Goal: Navigation & Orientation: Find specific page/section

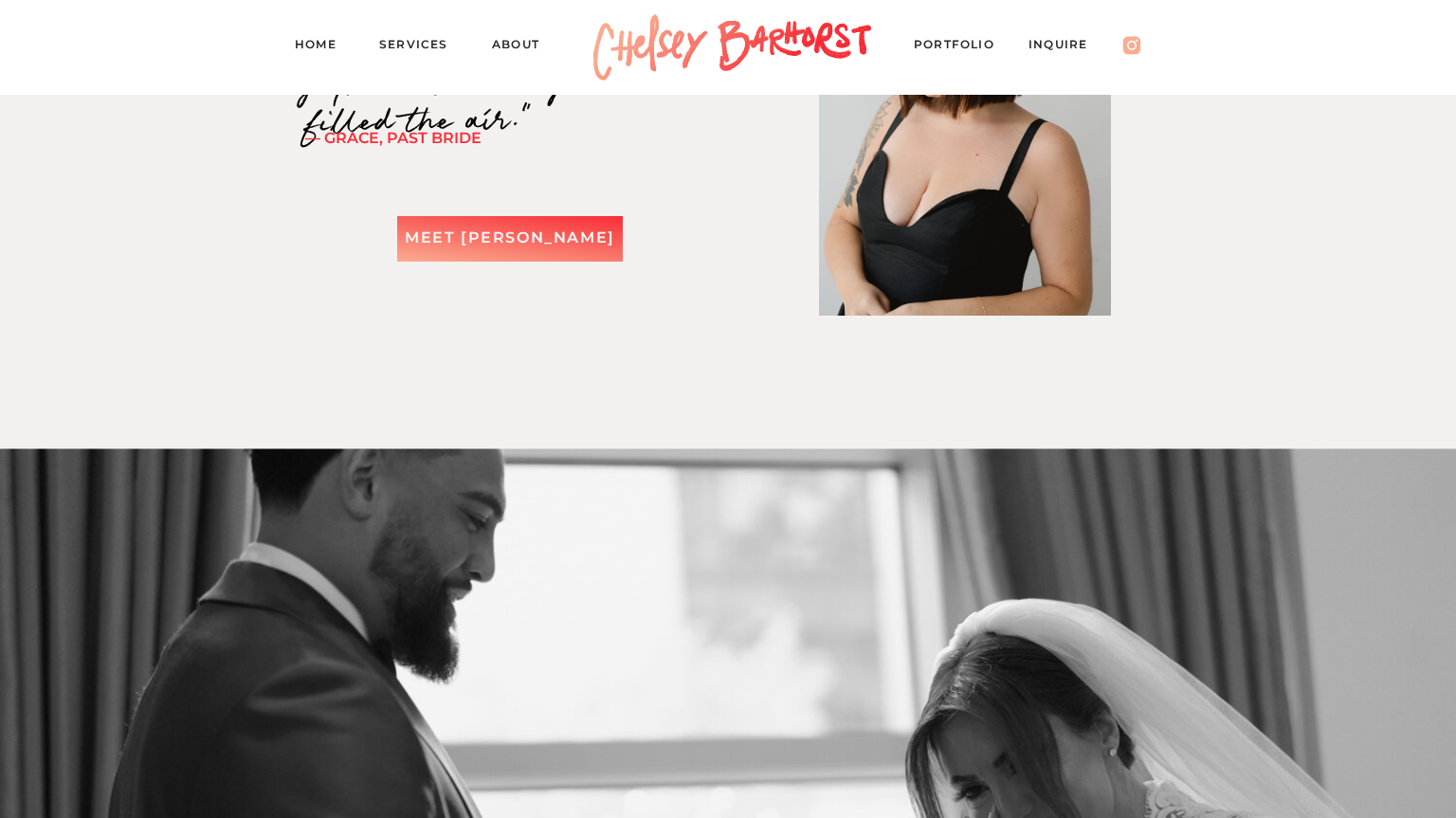
scroll to position [2803, 0]
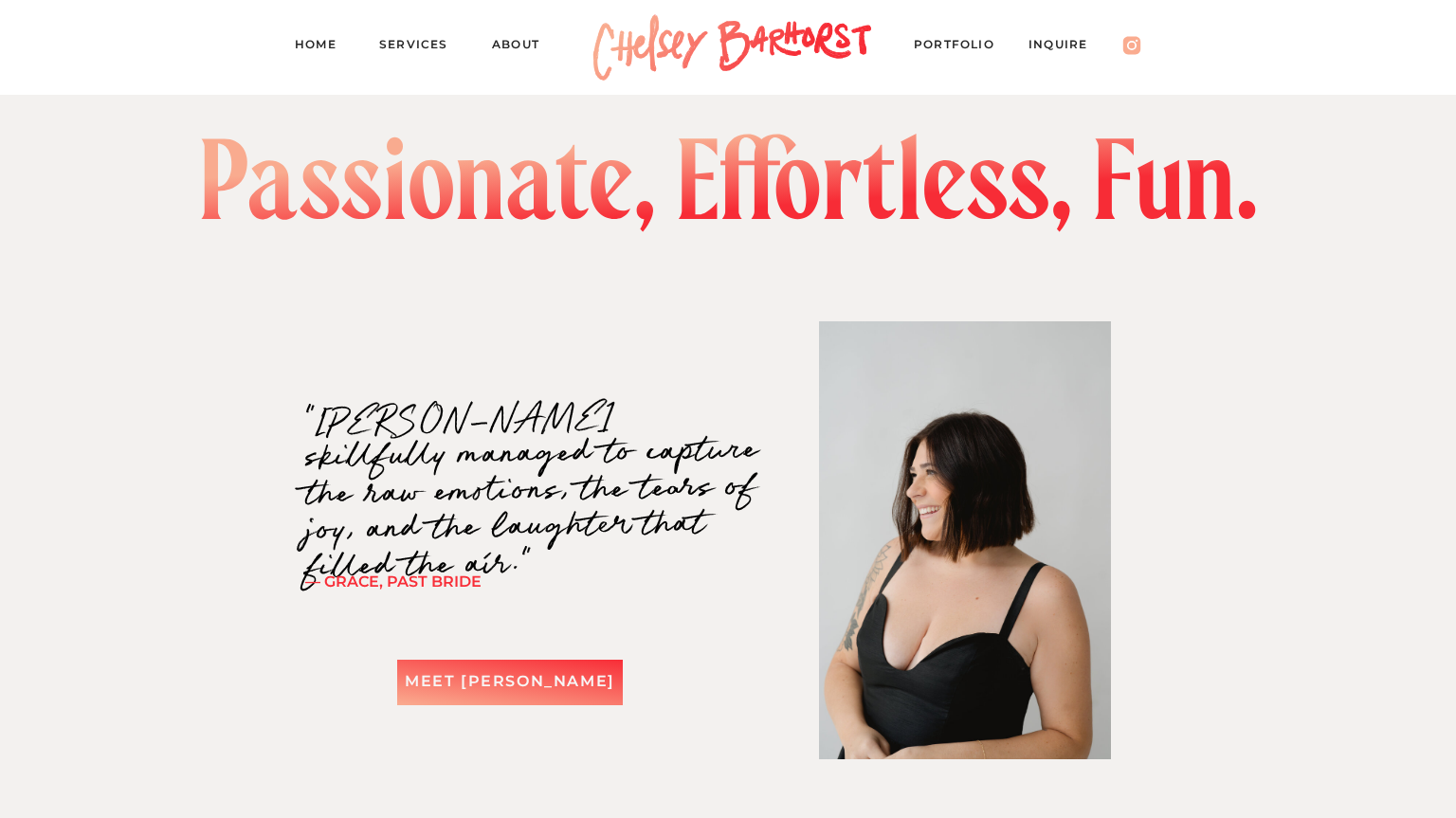
click at [524, 46] on nav "About" at bounding box center [524, 47] width 65 height 26
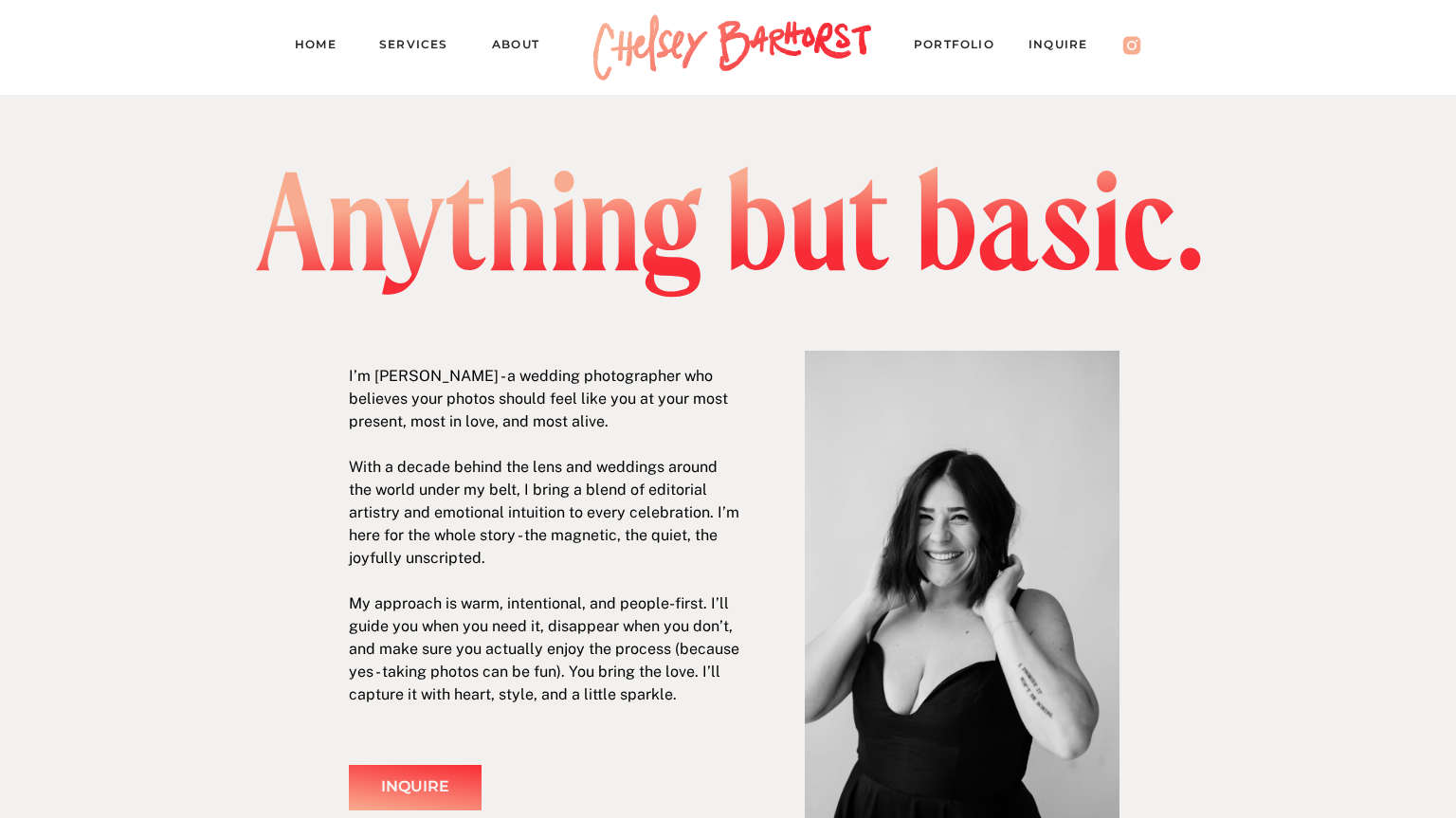
click at [404, 43] on nav "Services" at bounding box center [422, 47] width 85 height 26
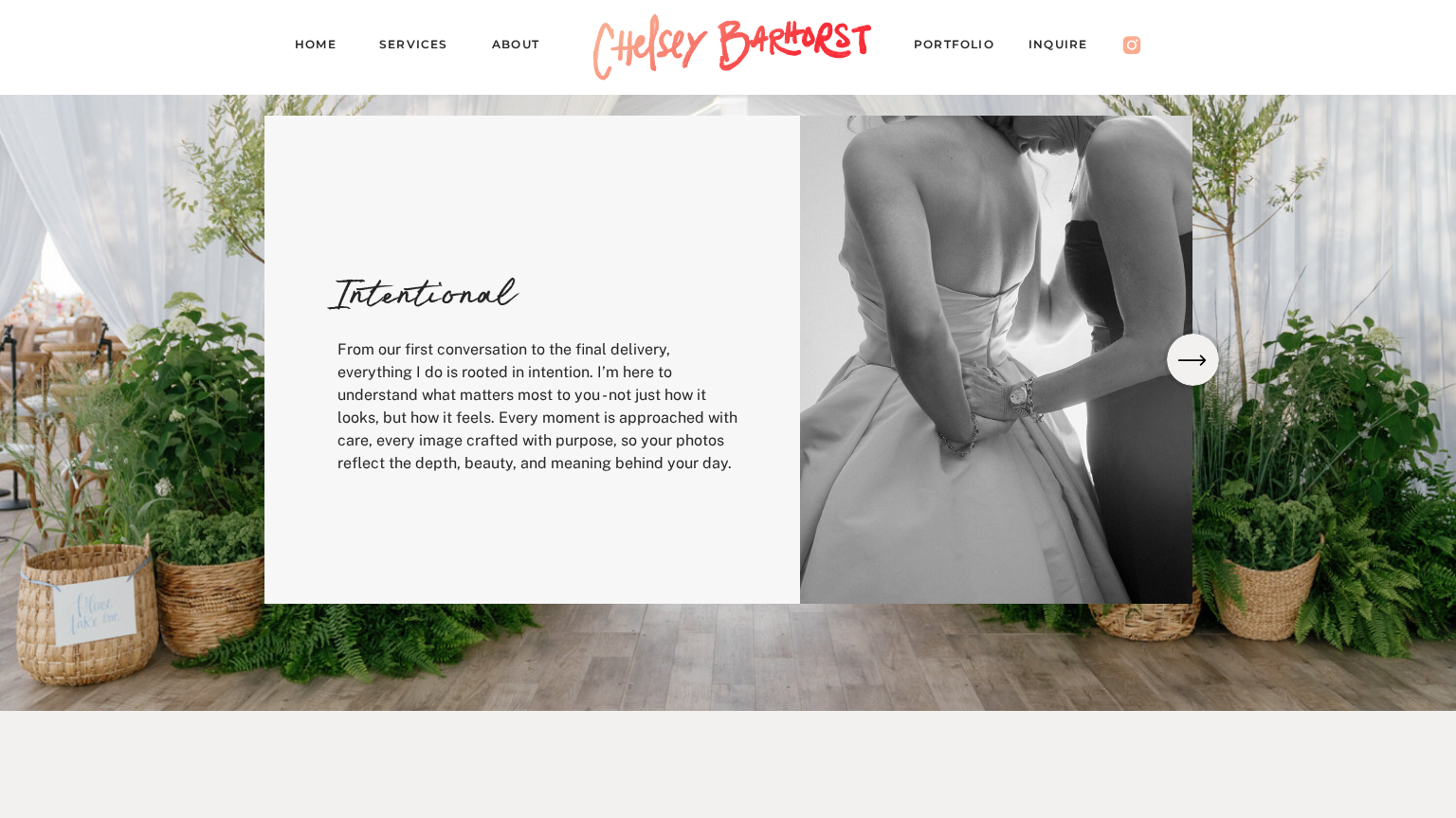
scroll to position [501, 0]
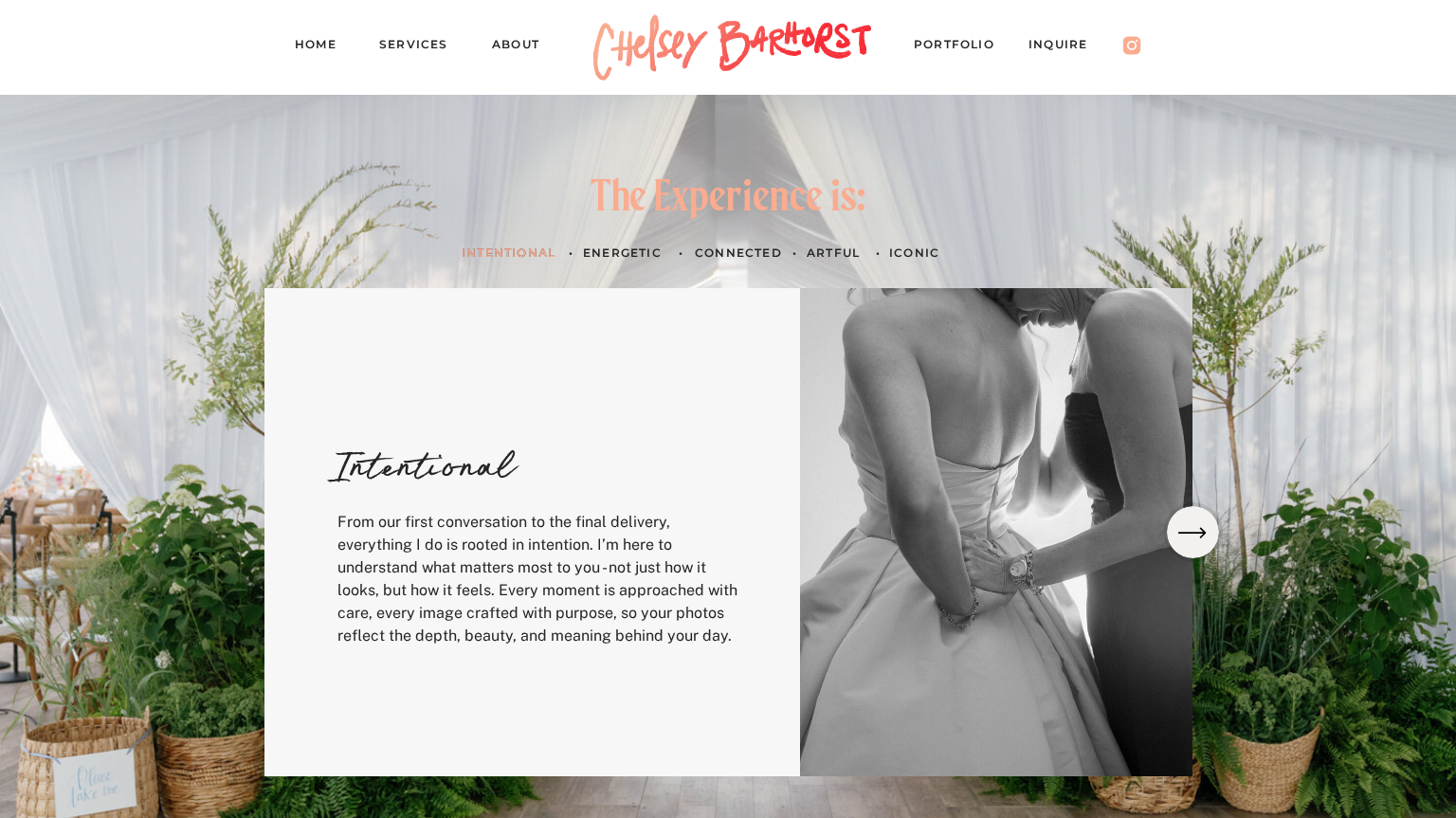
click at [1185, 529] on icon at bounding box center [1192, 533] width 37 height 34
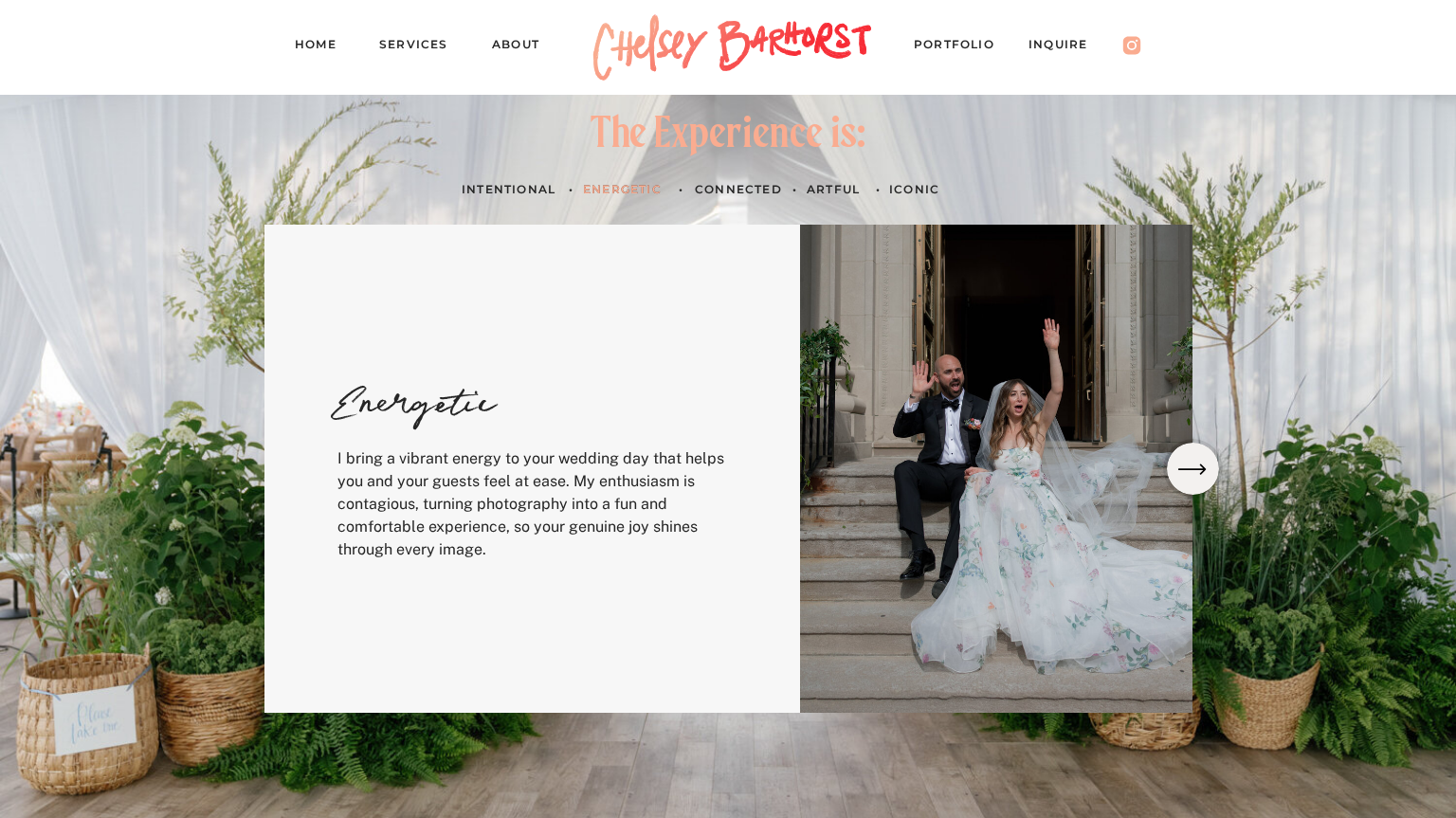
scroll to position [565, 0]
click at [1196, 479] on icon at bounding box center [1192, 468] width 37 height 34
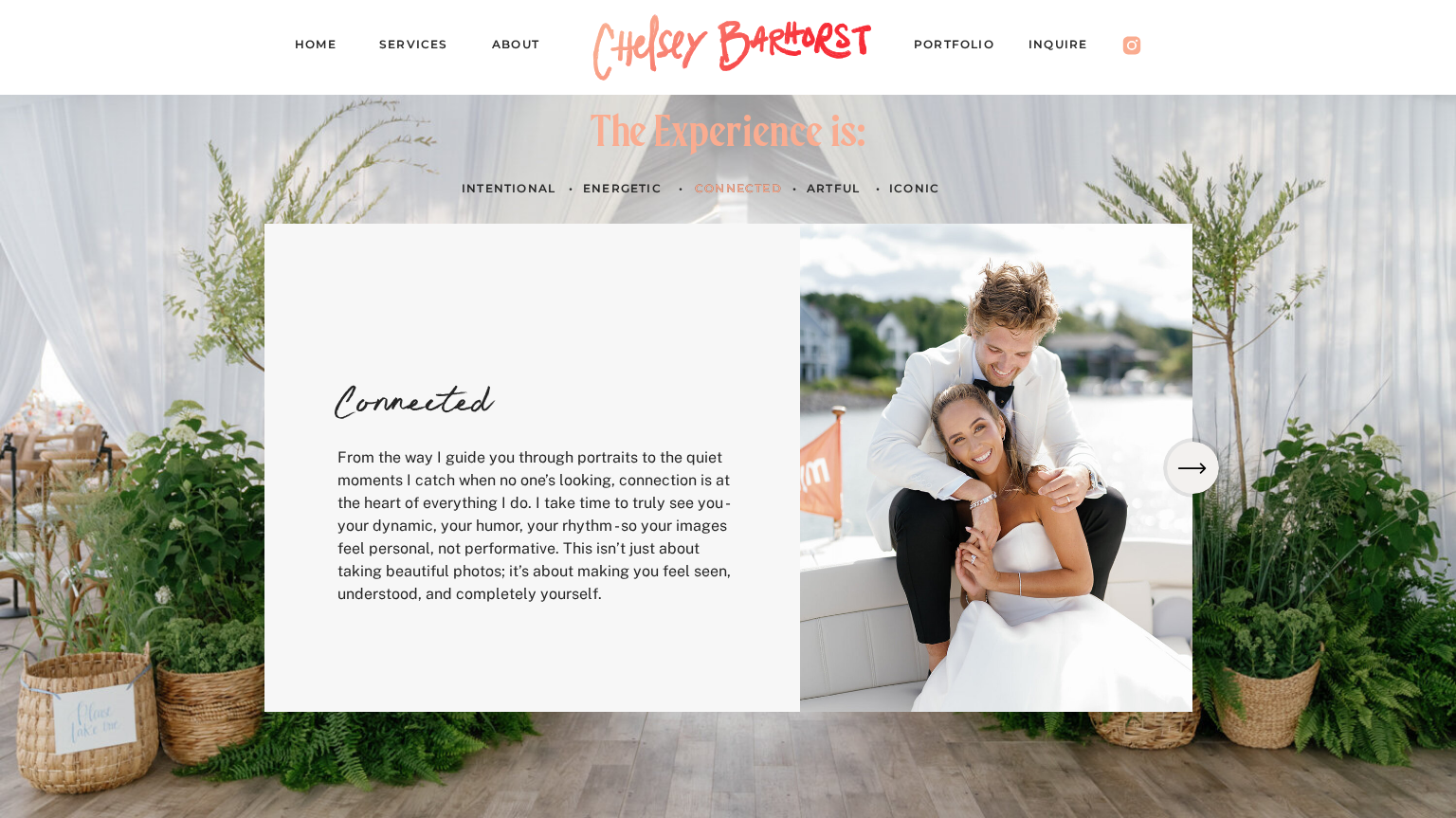
click at [1196, 473] on icon at bounding box center [1192, 468] width 37 height 34
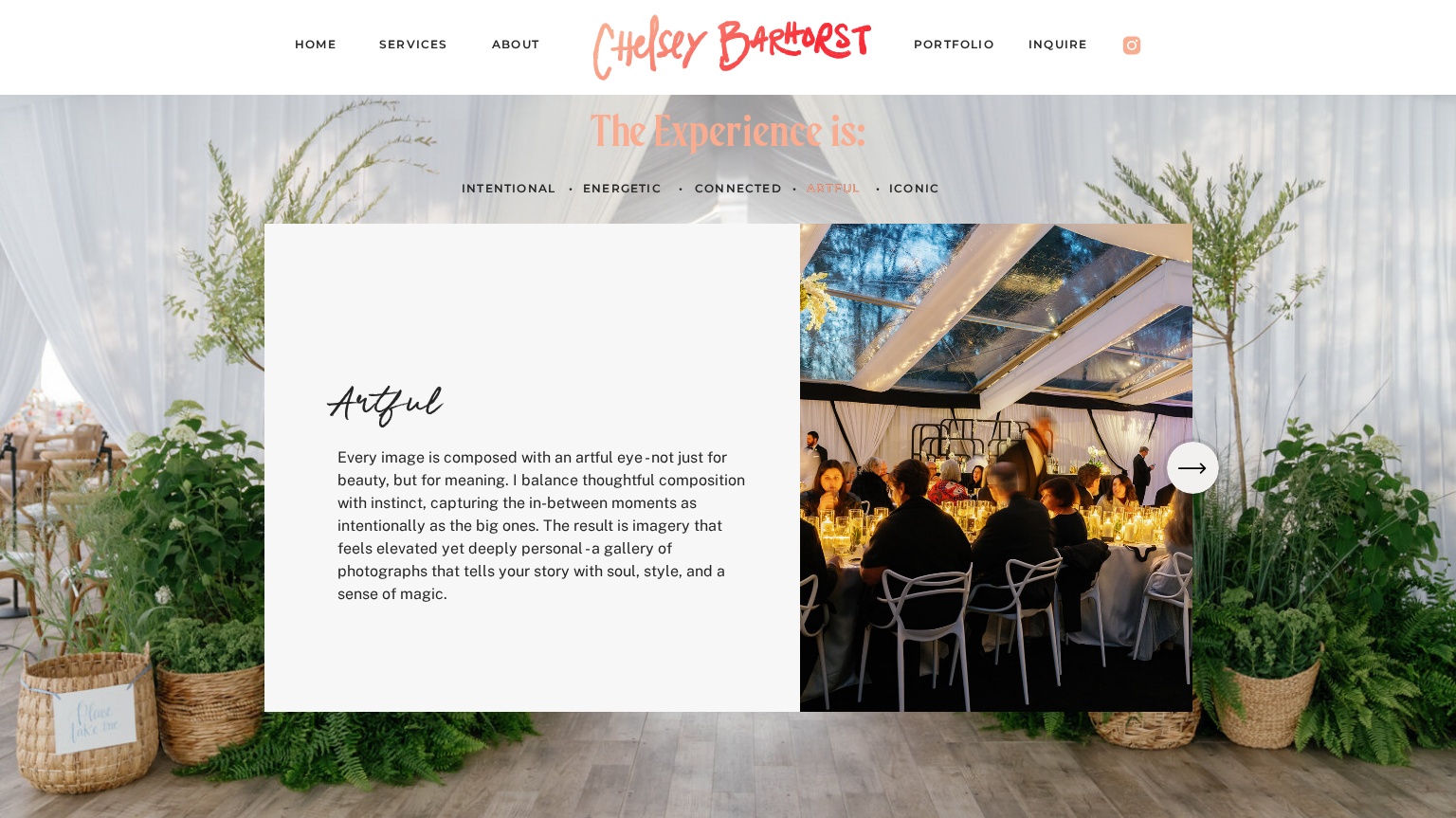
click at [1196, 473] on icon at bounding box center [1192, 468] width 37 height 34
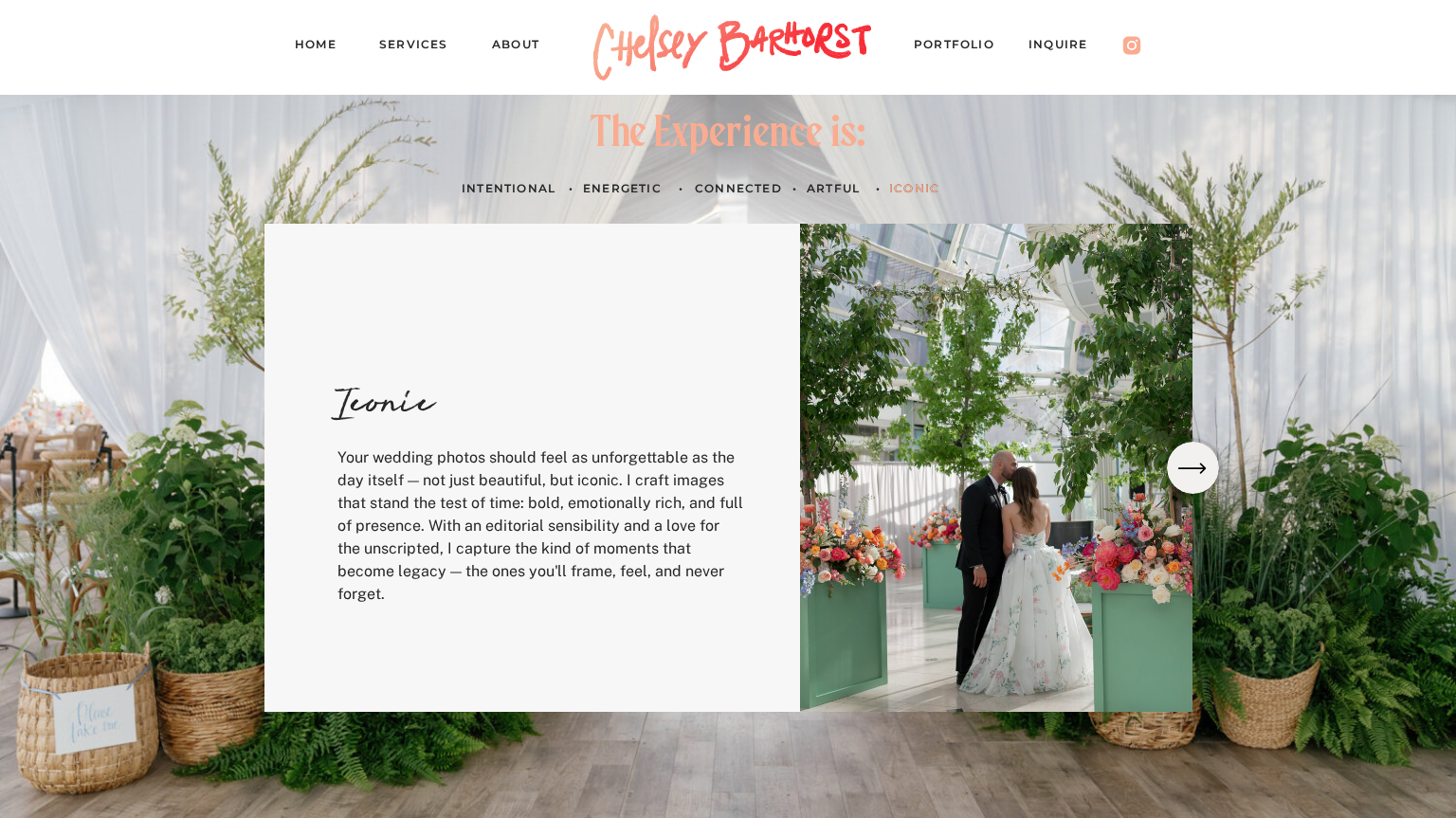
click at [1196, 473] on icon at bounding box center [1192, 468] width 37 height 34
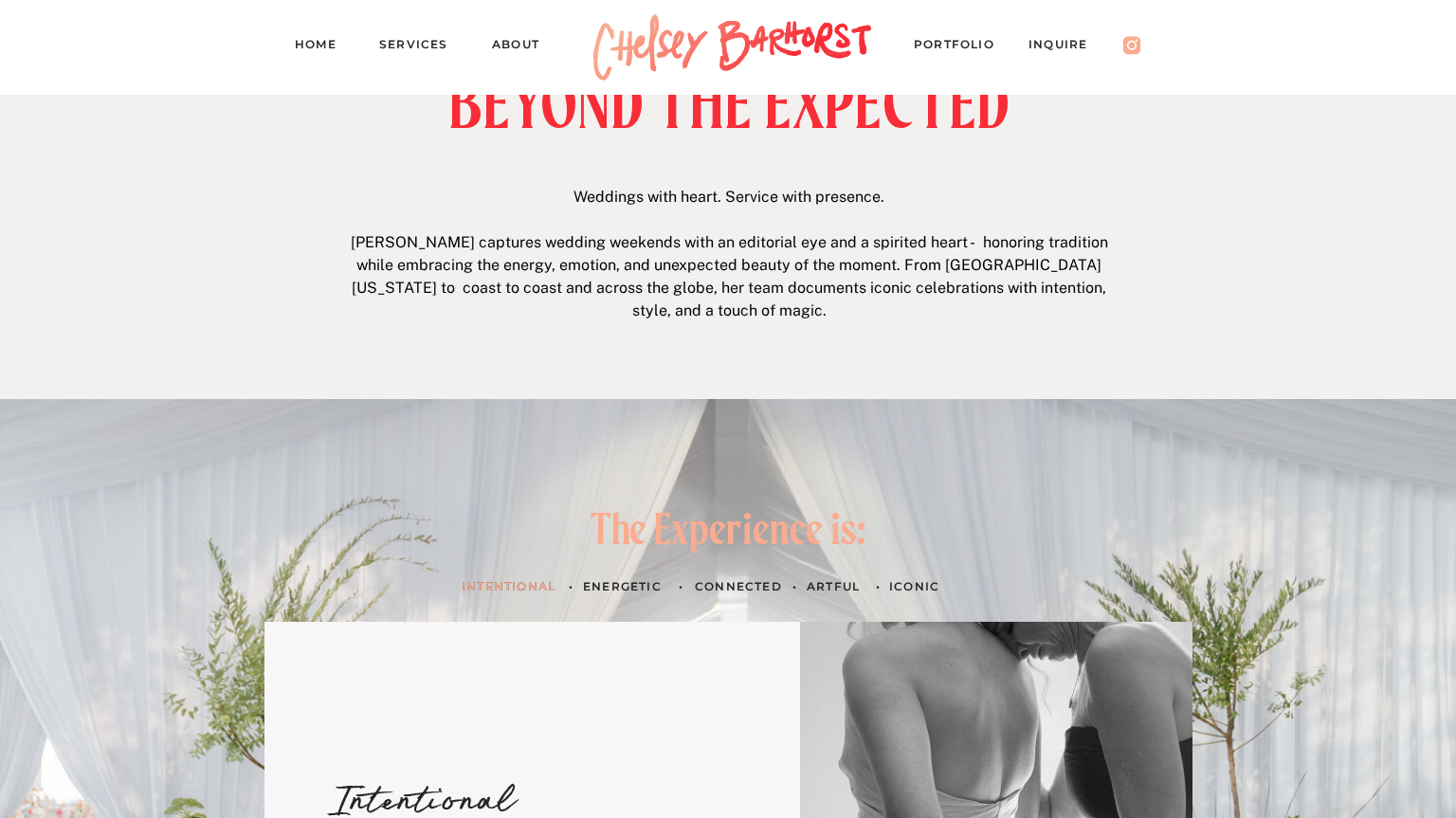
scroll to position [0, 0]
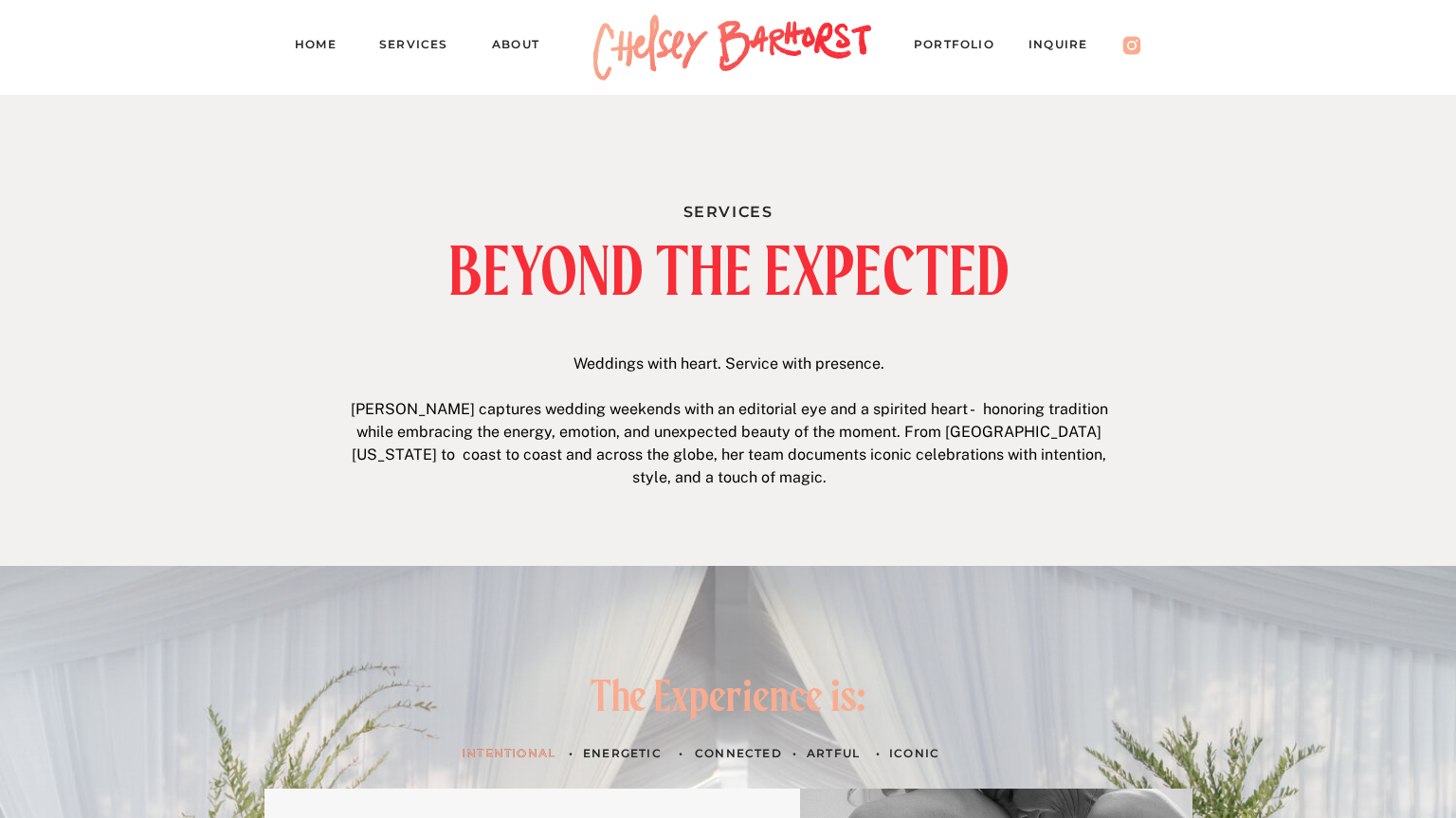
click at [955, 50] on nav "PORTFOLIO" at bounding box center [963, 47] width 99 height 26
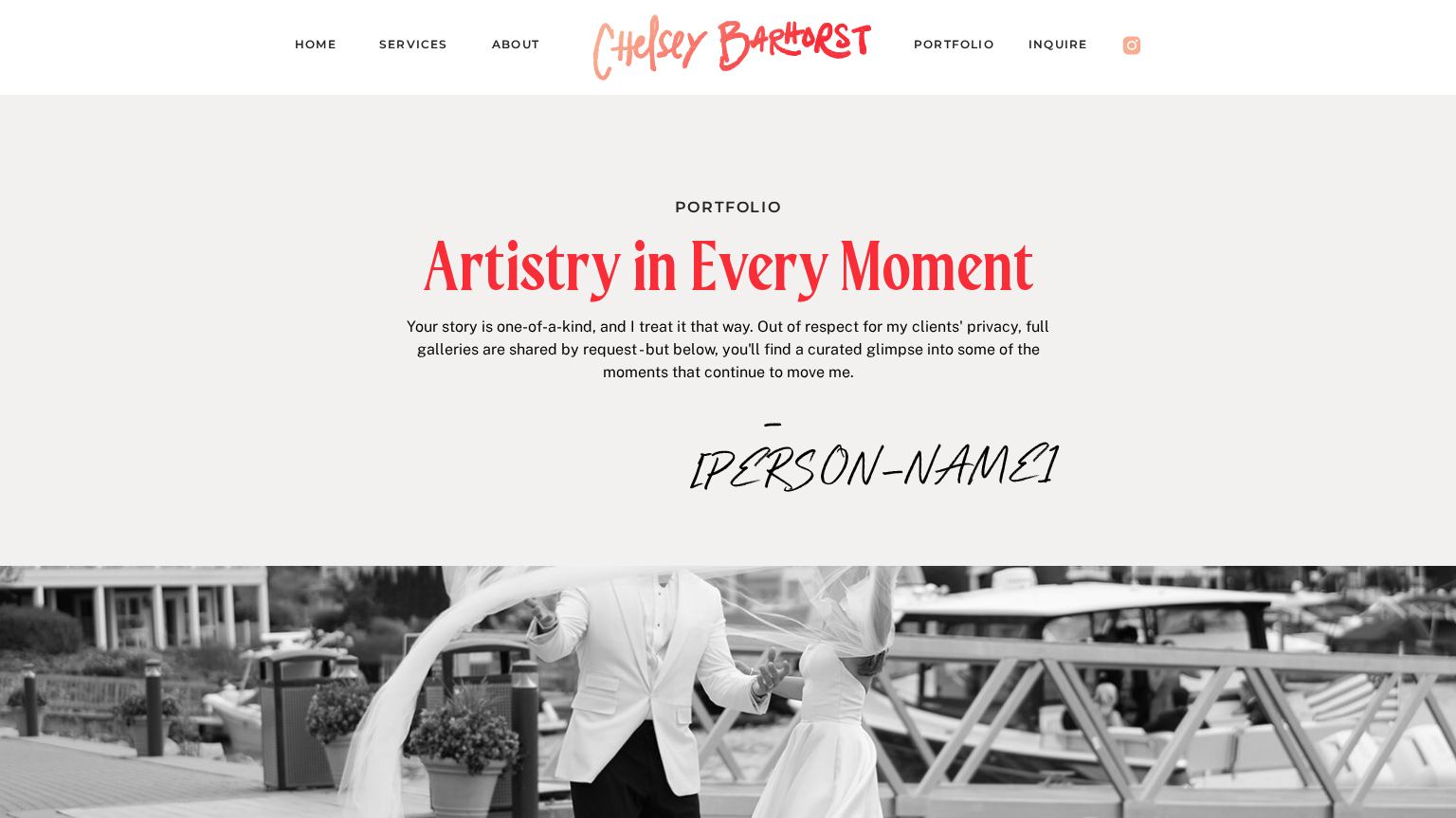
click at [1070, 43] on nav "Inquire" at bounding box center [1067, 47] width 78 height 26
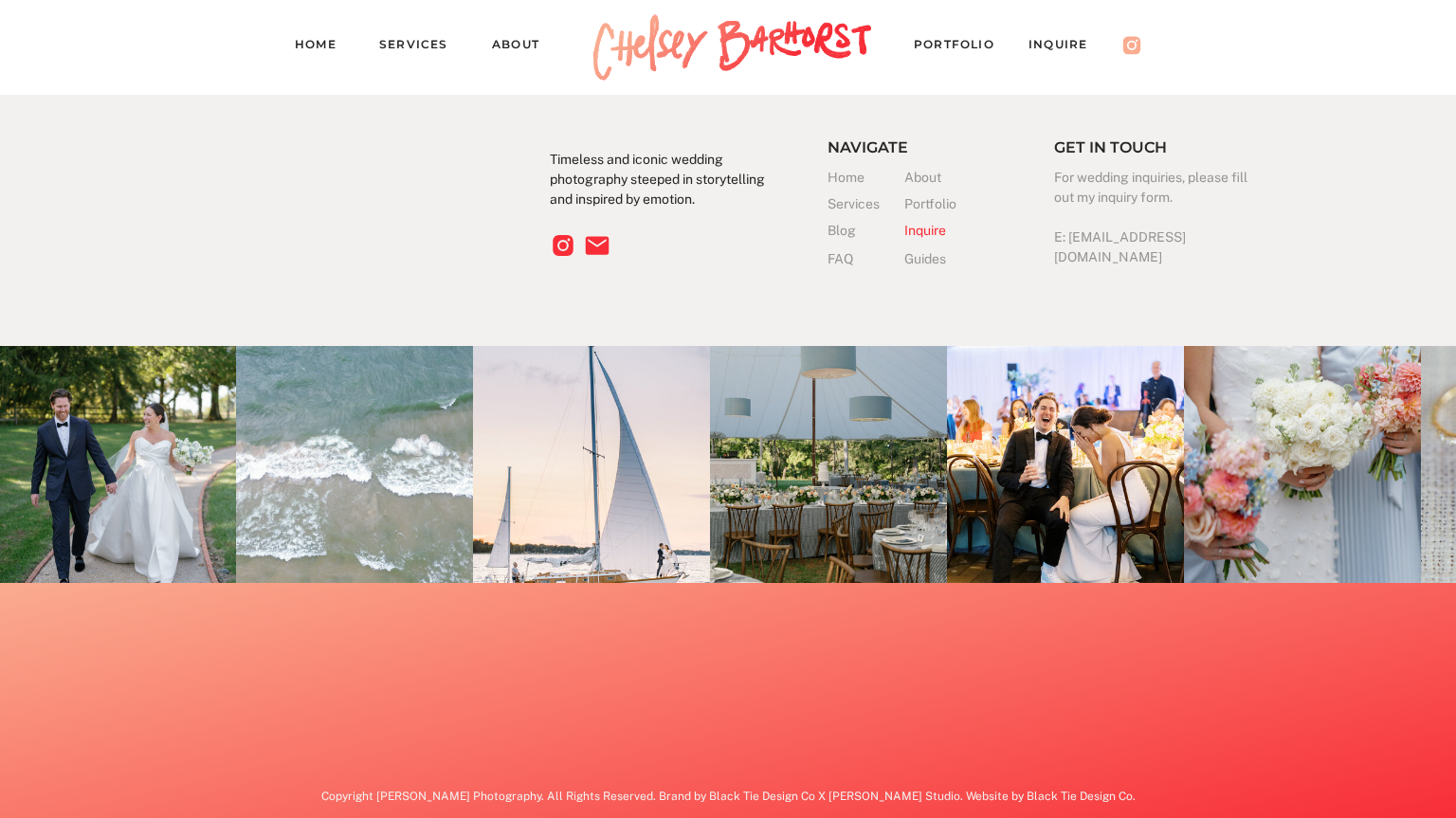
scroll to position [3252, 0]
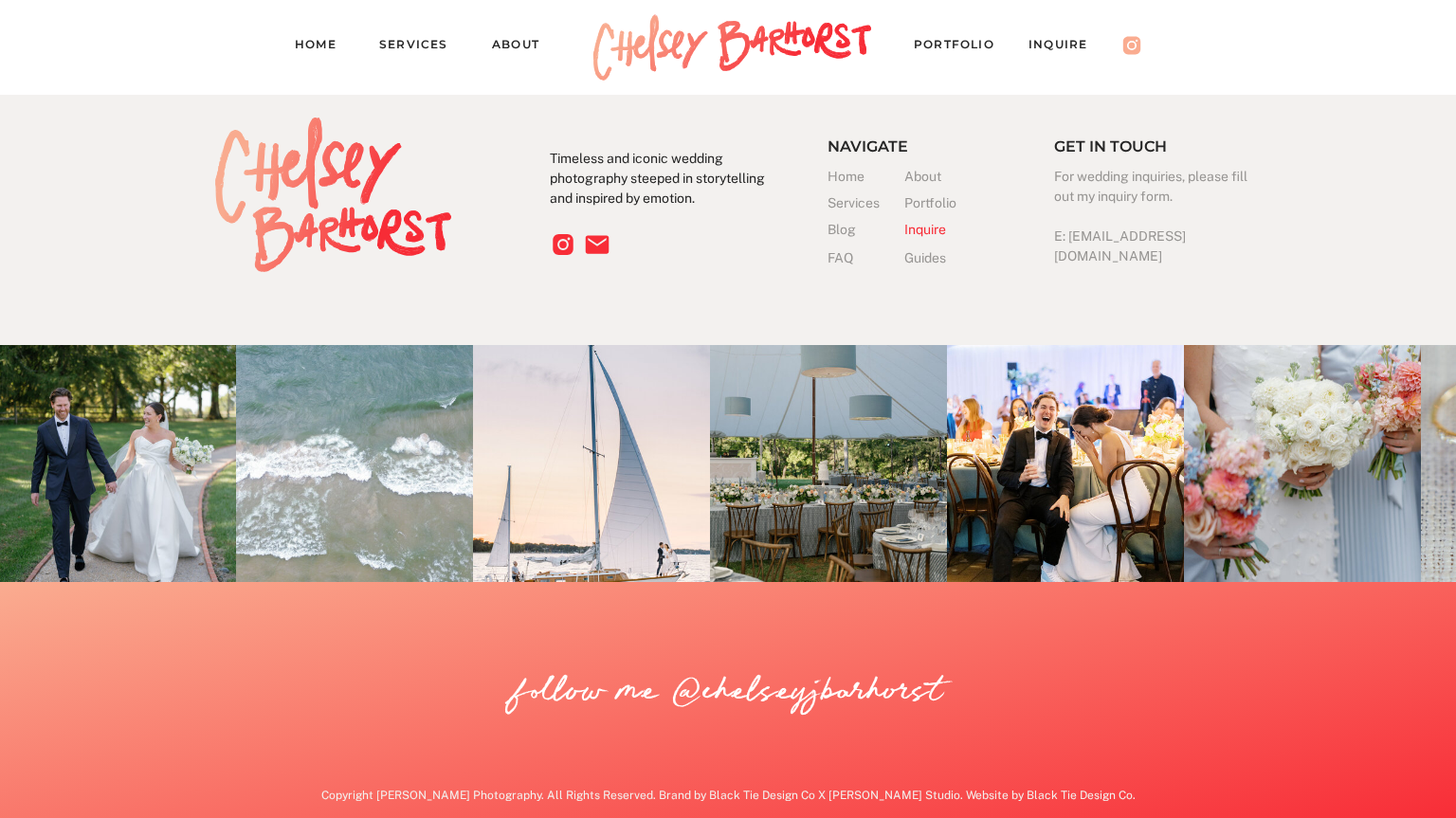
click at [856, 180] on h3 "Home" at bounding box center [865, 177] width 77 height 20
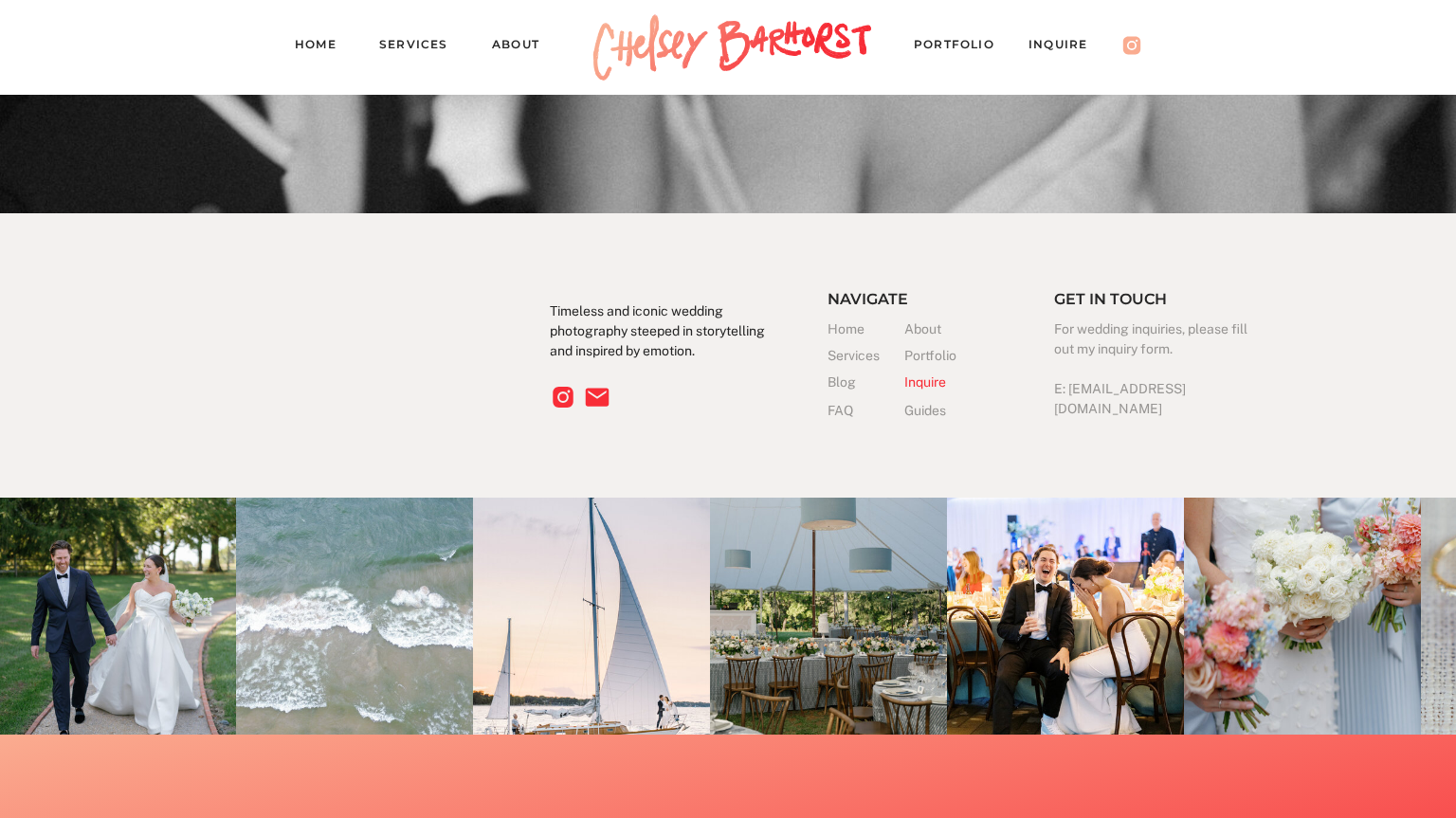
scroll to position [5843, 0]
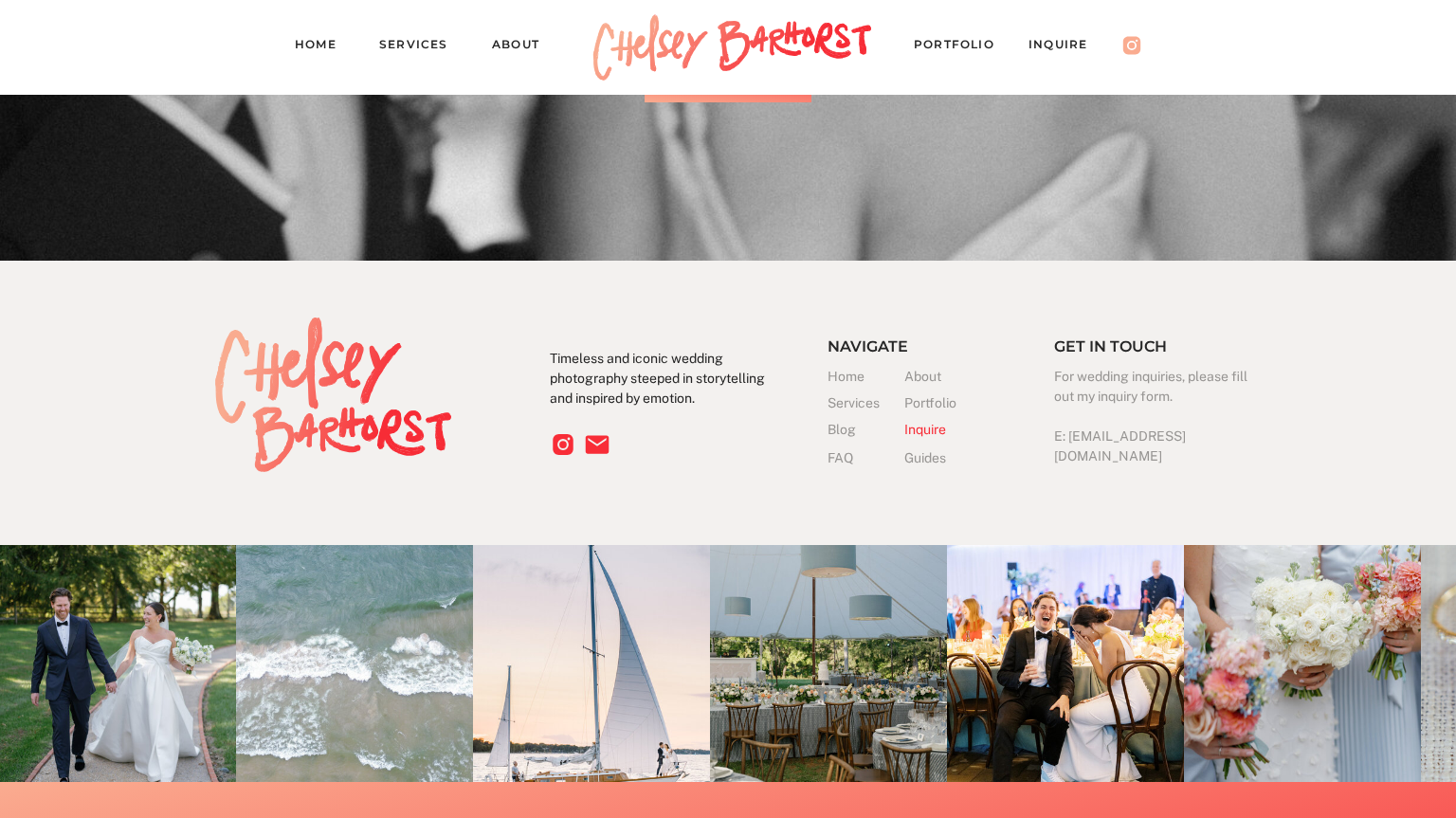
click at [566, 449] on icon at bounding box center [563, 445] width 20 height 21
